Goal: Task Accomplishment & Management: Complete application form

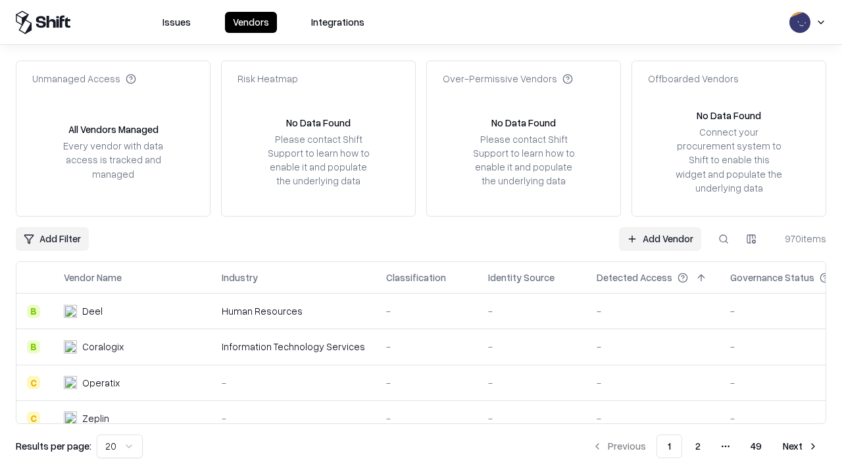
click at [660, 238] on link "Add Vendor" at bounding box center [660, 239] width 82 height 24
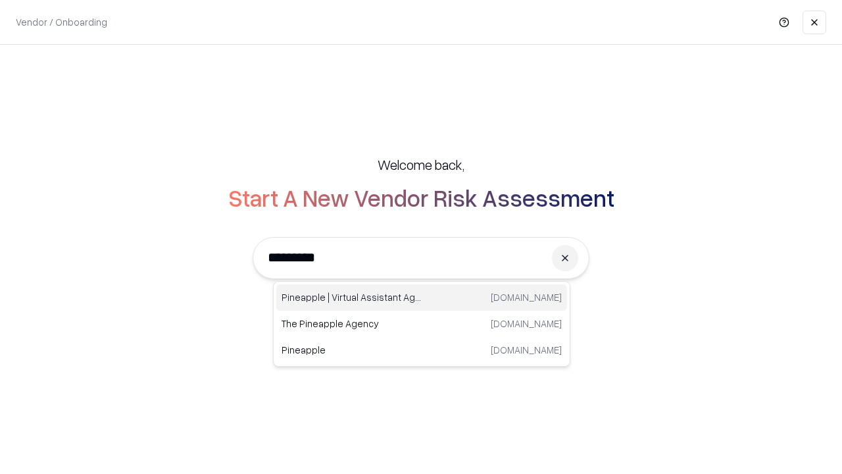
click at [422, 297] on div "Pineapple | Virtual Assistant Agency [DOMAIN_NAME]" at bounding box center [421, 297] width 291 height 26
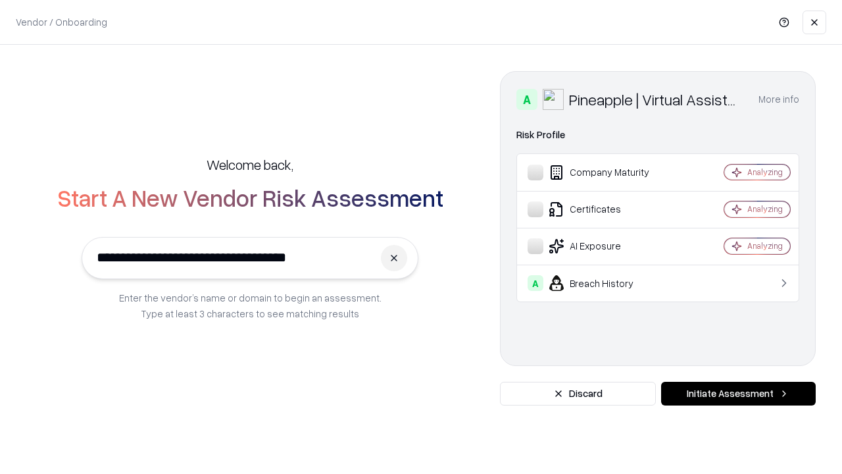
type input "**********"
click at [738, 393] on button "Initiate Assessment" at bounding box center [738, 393] width 155 height 24
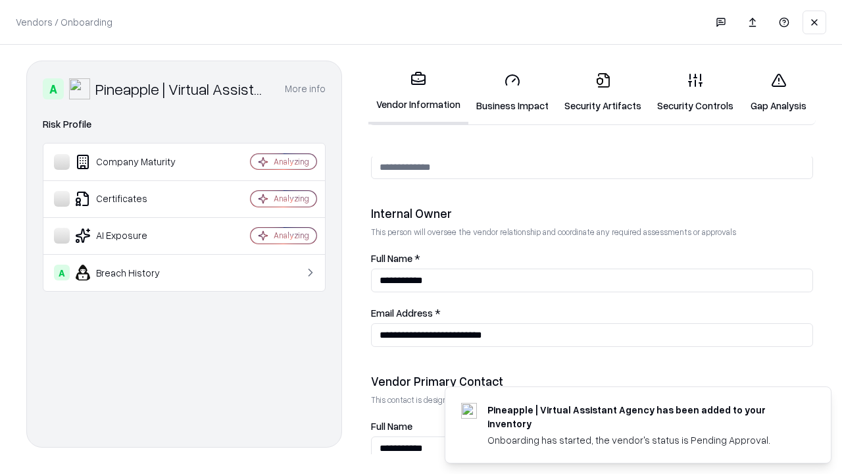
scroll to position [681, 0]
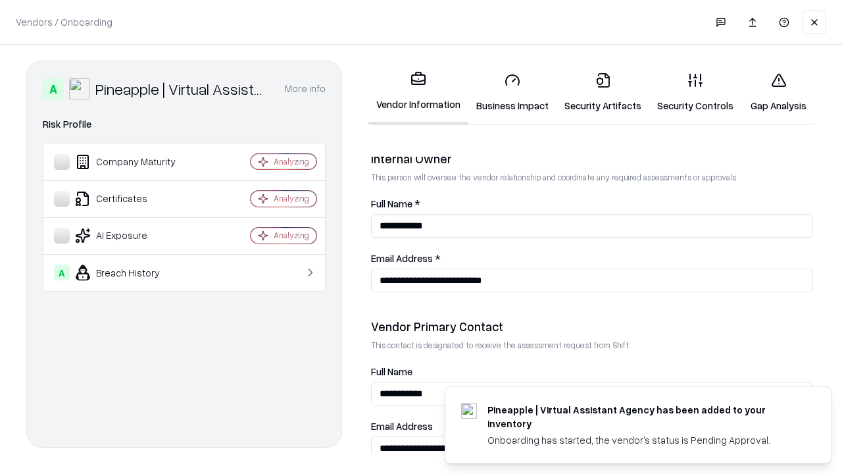
click at [602, 92] on link "Security Artifacts" at bounding box center [602, 92] width 93 height 61
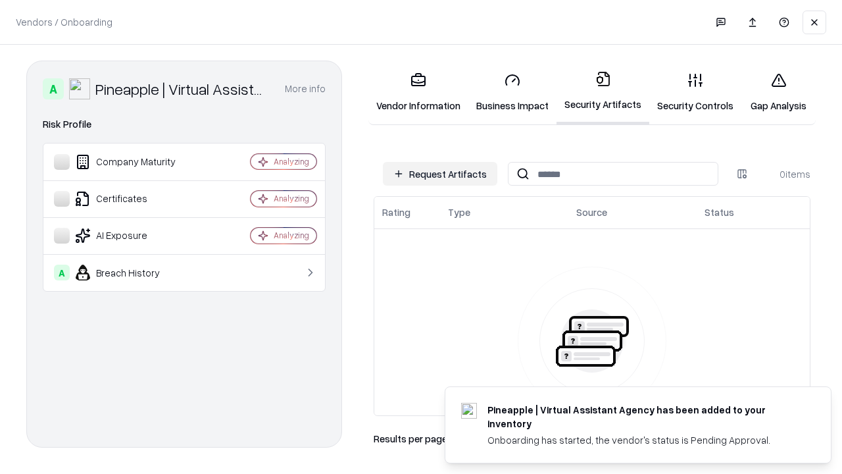
click at [440, 174] on button "Request Artifacts" at bounding box center [440, 174] width 114 height 24
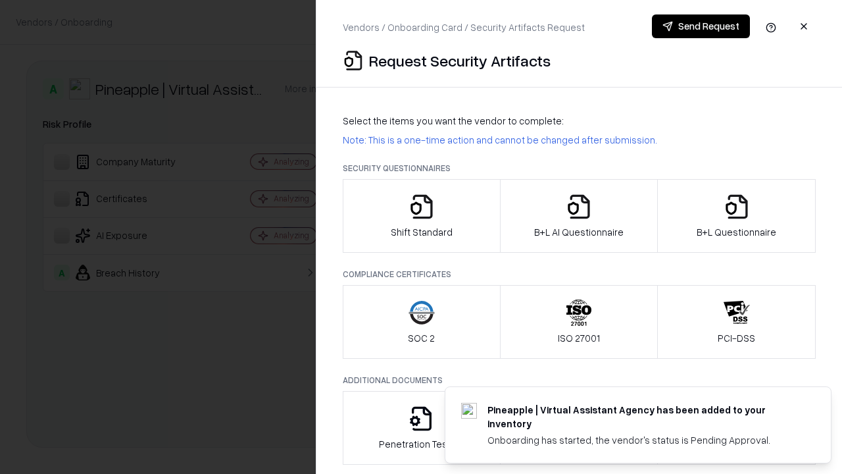
click at [736, 216] on icon "button" at bounding box center [737, 206] width 26 height 26
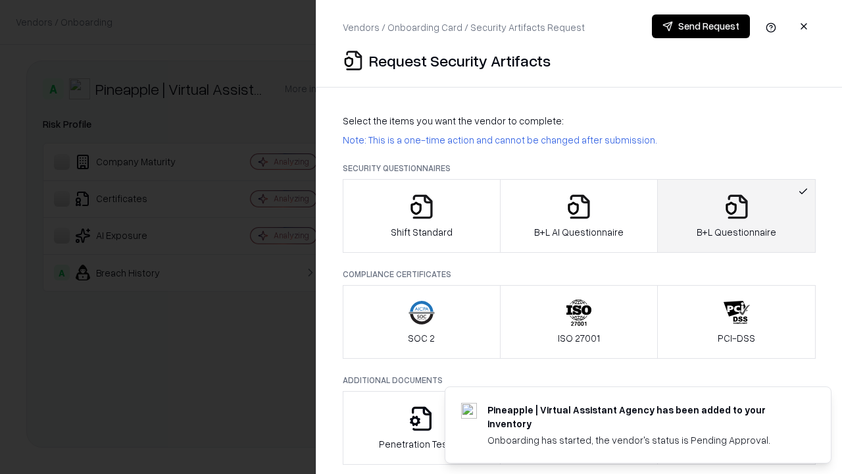
click at [578, 216] on icon "button" at bounding box center [579, 206] width 26 height 26
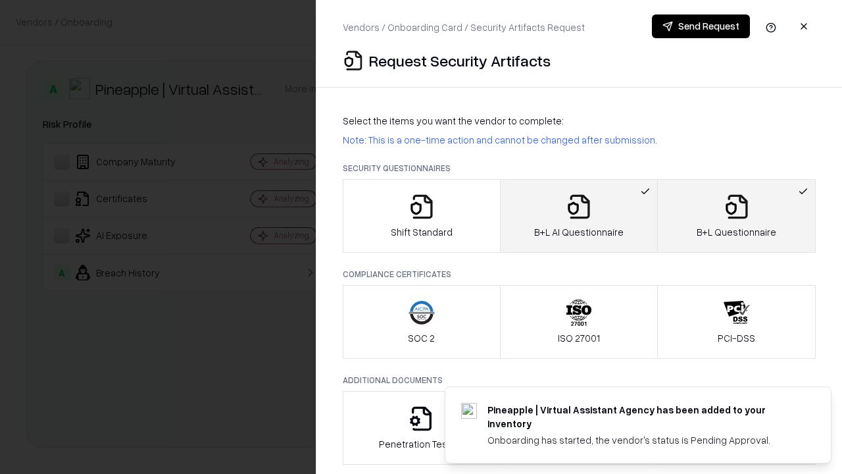
click at [700, 26] on button "Send Request" at bounding box center [701, 26] width 98 height 24
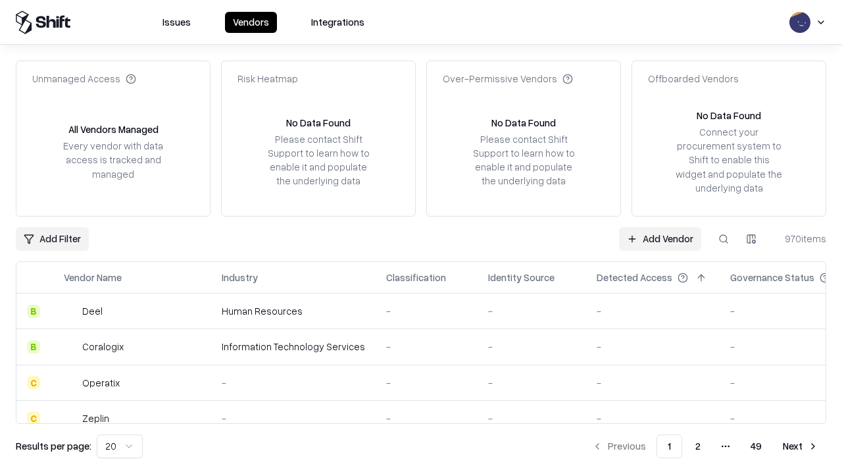
click at [724, 238] on button at bounding box center [724, 239] width 24 height 24
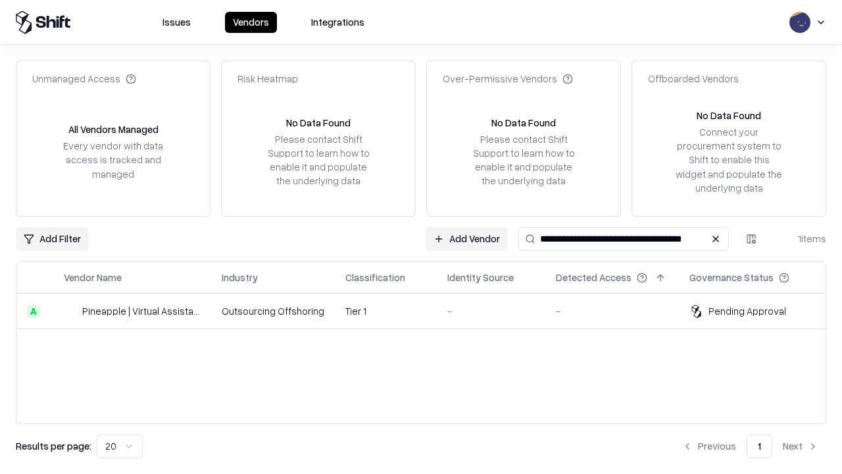
type input "**********"
click at [429, 310] on td "Tier 1" at bounding box center [386, 311] width 102 height 36
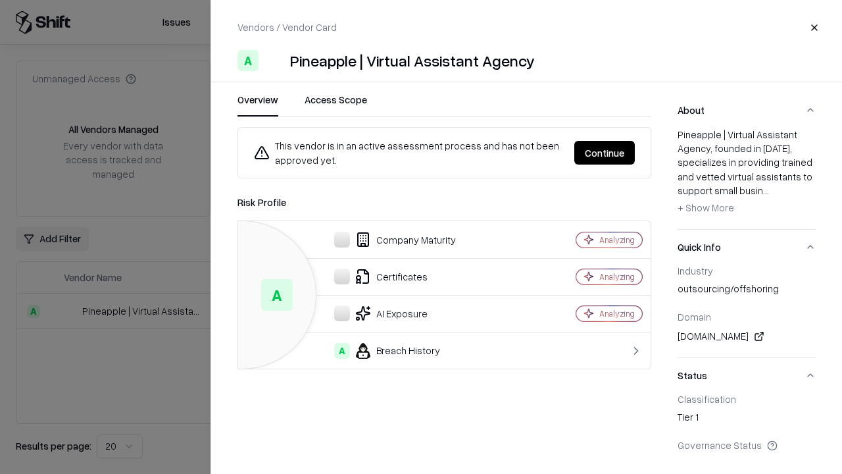
click at [604, 153] on button "Continue" at bounding box center [604, 153] width 61 height 24
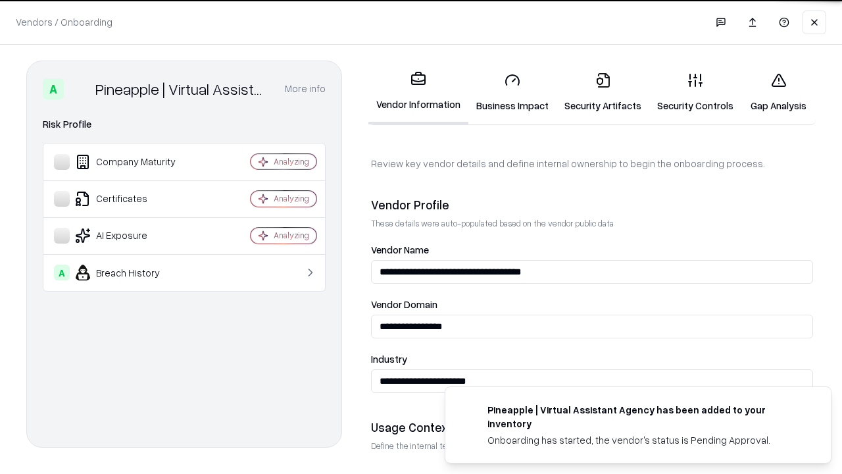
click at [602, 92] on link "Security Artifacts" at bounding box center [602, 92] width 93 height 61
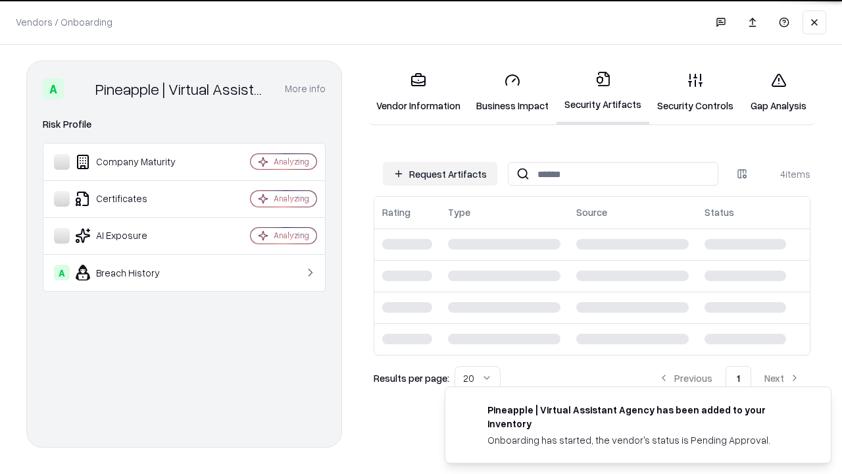
click at [778, 92] on link "Gap Analysis" at bounding box center [778, 92] width 74 height 61
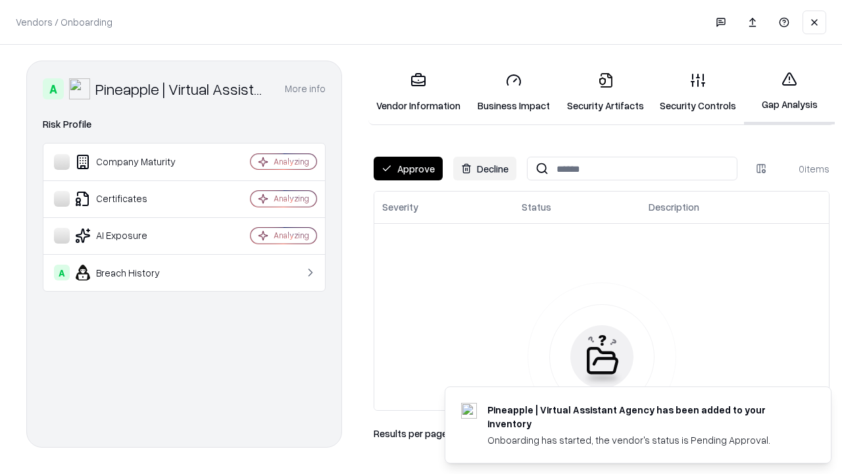
click at [408, 168] on button "Approve" at bounding box center [408, 169] width 69 height 24
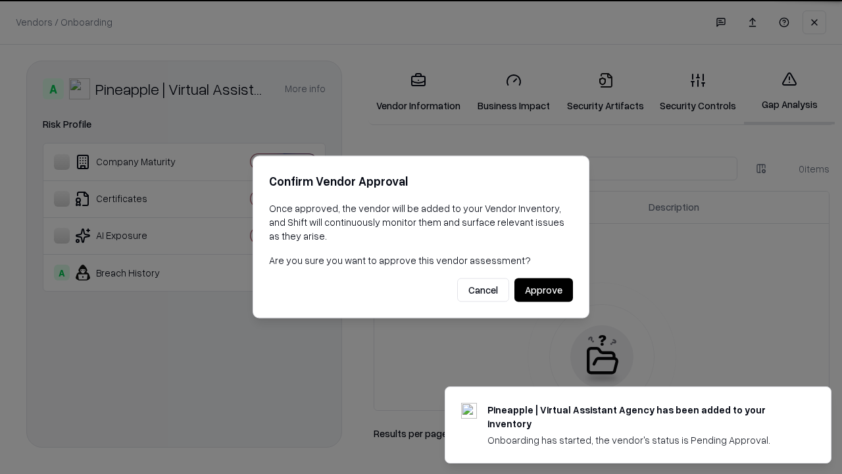
click at [543, 289] on button "Approve" at bounding box center [543, 290] width 59 height 24
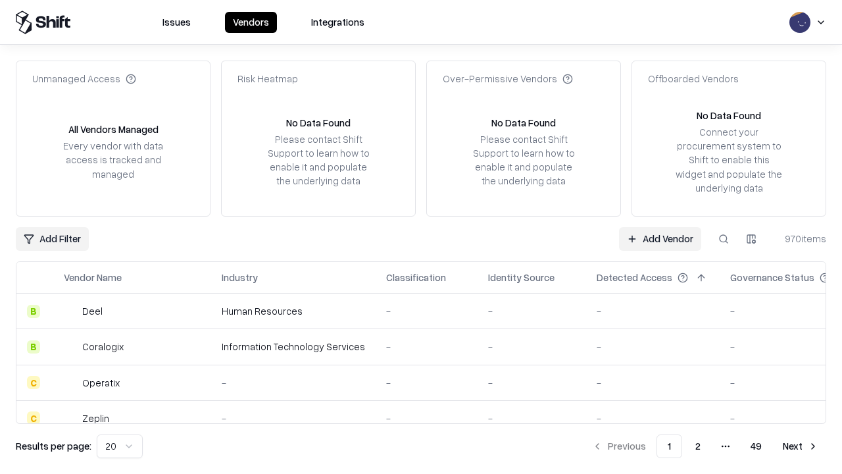
type input "**********"
click at [660, 238] on link "Add Vendor" at bounding box center [660, 239] width 82 height 24
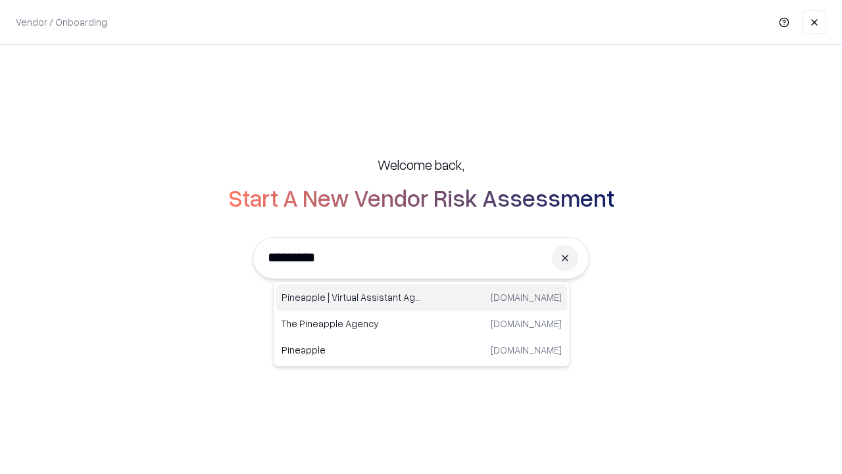
click at [422, 297] on div "Pineapple | Virtual Assistant Agency [DOMAIN_NAME]" at bounding box center [421, 297] width 291 height 26
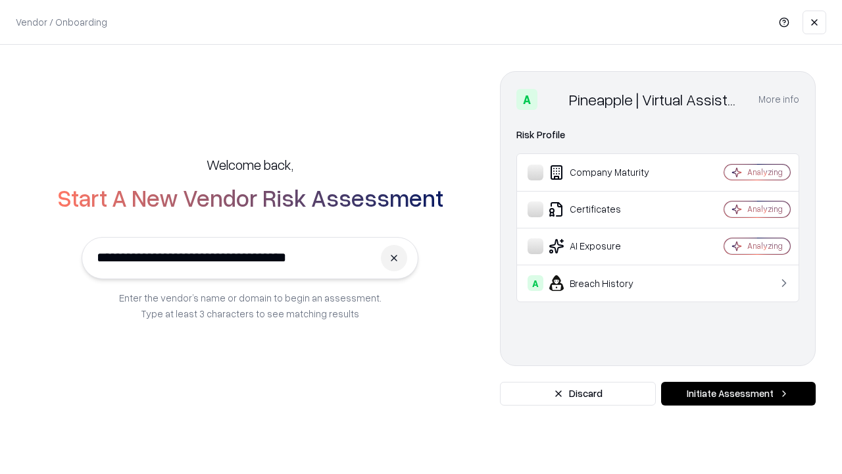
type input "**********"
click at [738, 393] on button "Initiate Assessment" at bounding box center [738, 393] width 155 height 24
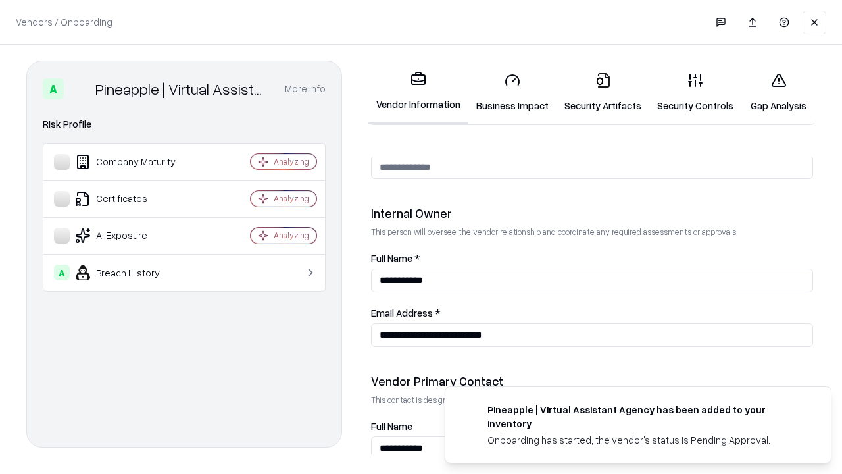
scroll to position [681, 0]
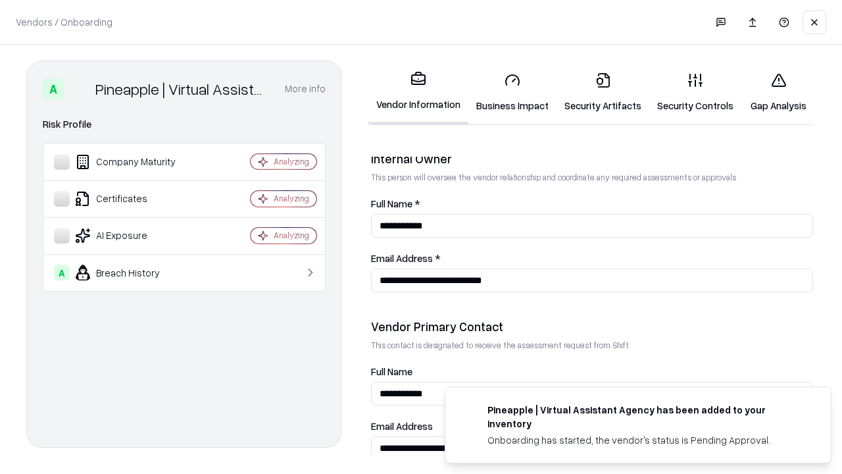
click at [778, 92] on link "Gap Analysis" at bounding box center [778, 92] width 74 height 61
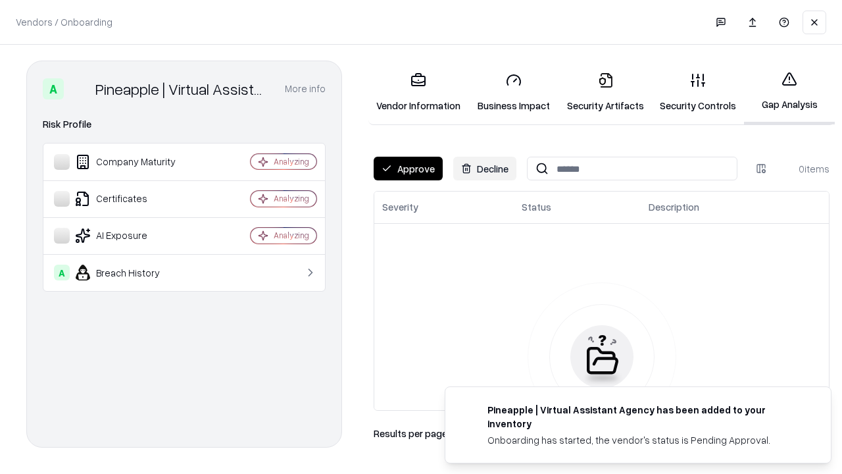
click at [408, 168] on button "Approve" at bounding box center [408, 169] width 69 height 24
